Goal: Task Accomplishment & Management: Use online tool/utility

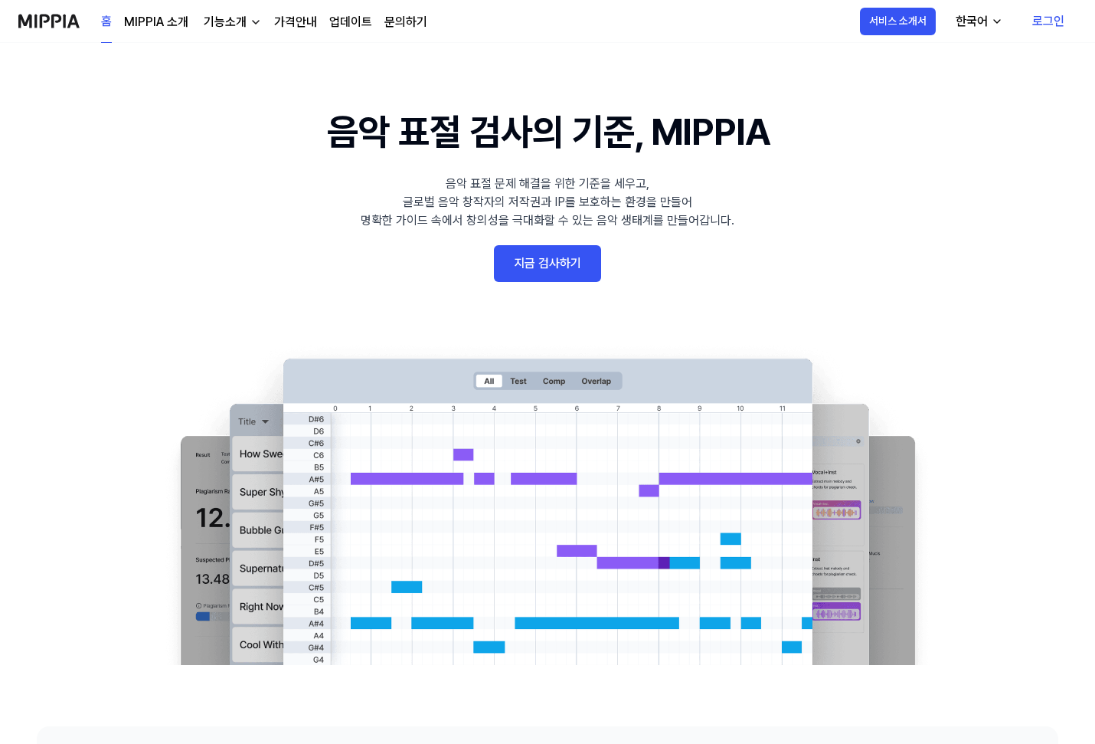
click at [569, 281] on link "지금 검사하기" at bounding box center [547, 263] width 107 height 37
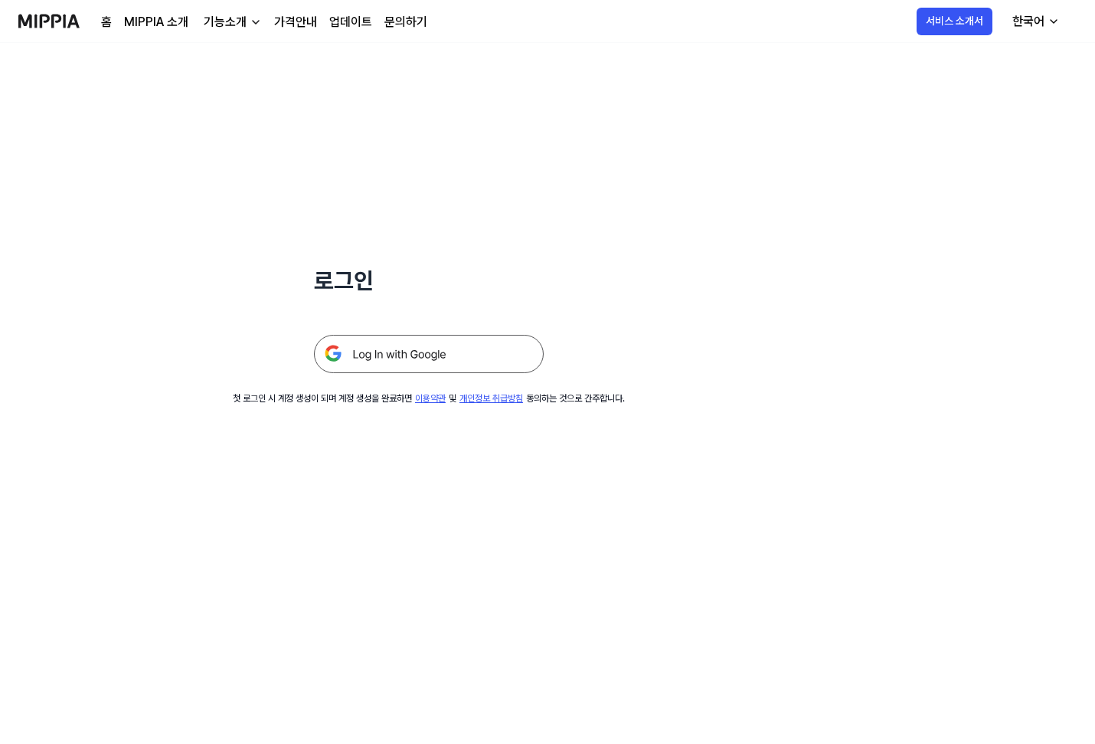
click at [437, 358] on img at bounding box center [429, 354] width 230 height 38
drag, startPoint x: 518, startPoint y: 89, endPoint x: 637, endPoint y: 345, distance: 283.1
click at [637, 345] on div "로그인 첫 로그인 시 계정 생성이 되며 계정 생성을 완료하면 이용약관 및 개인정보 취급방침 동의하는 것으로 간주합니다." at bounding box center [429, 224] width 858 height 362
